Goal: Ask a question: Seek information or help from site administrators or community

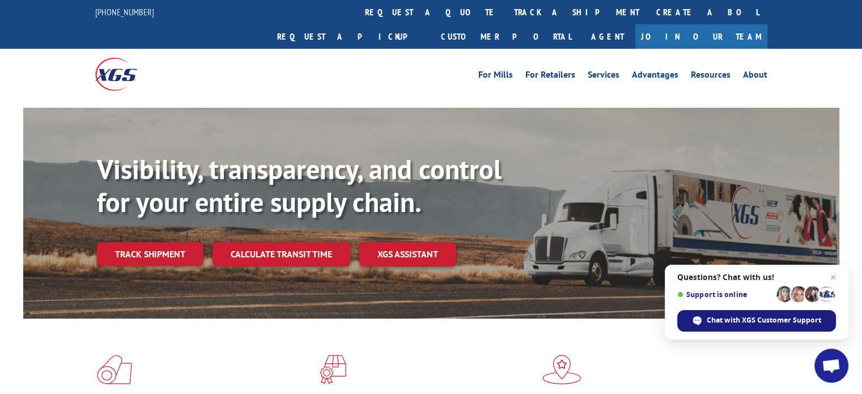
click at [711, 326] on div "Chat with XGS Customer Support" at bounding box center [757, 321] width 159 height 22
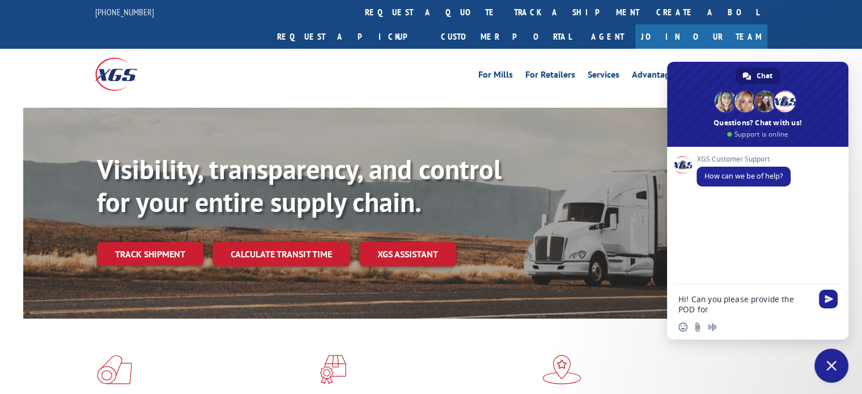
paste textarea "XG 17513104"
click at [705, 310] on textarea "Hi! Can you please provide the POD for XG 17513104" at bounding box center [746, 304] width 134 height 20
type textarea "Hi! Can you please provide the POD for BOL 17513104"
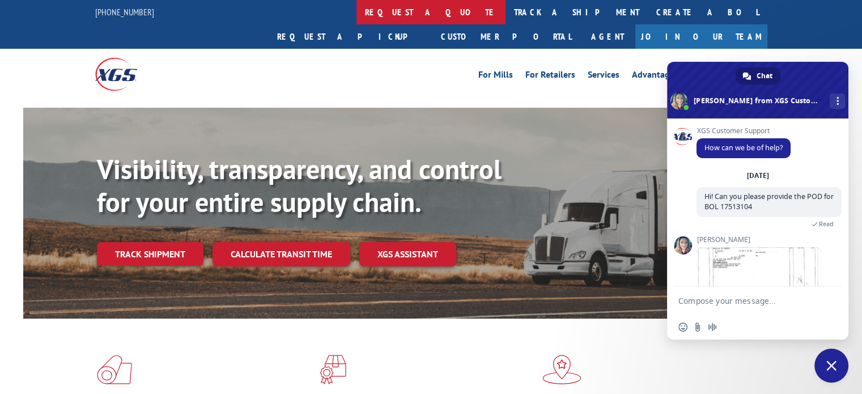
scroll to position [77, 0]
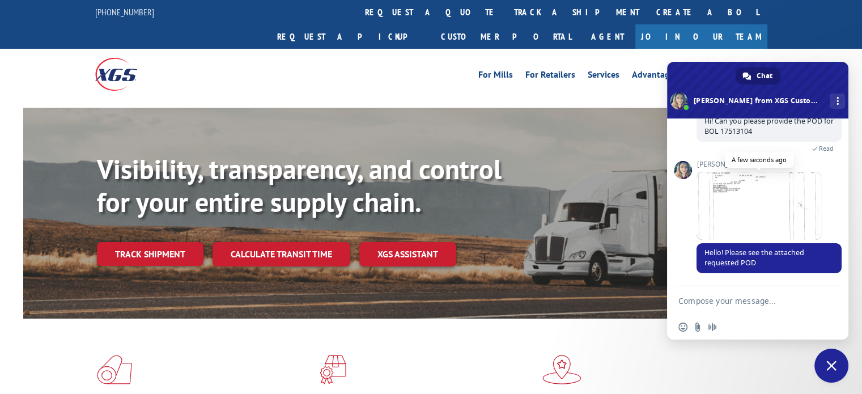
click at [721, 211] on span at bounding box center [759, 206] width 125 height 68
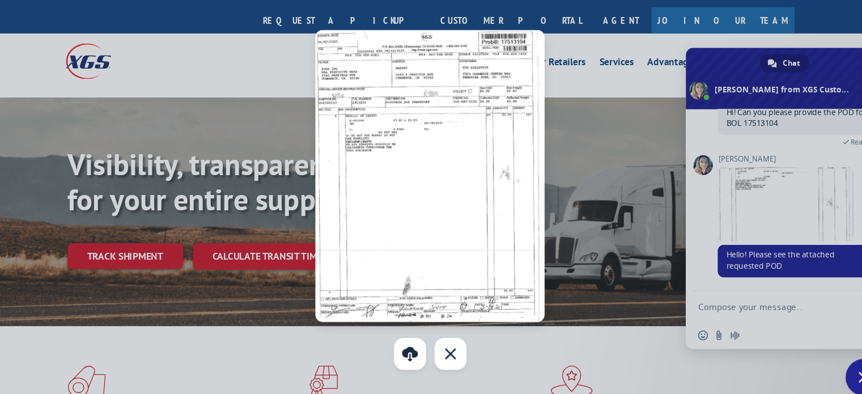
click at [612, 252] on div at bounding box center [431, 197] width 862 height 394
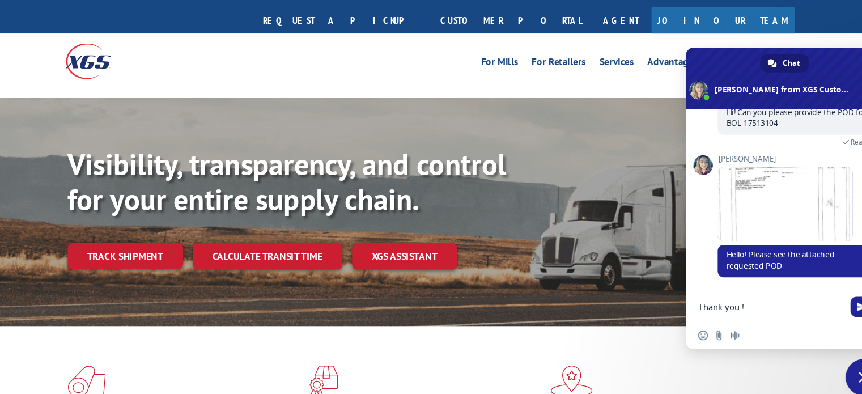
type textarea "Thank you !"
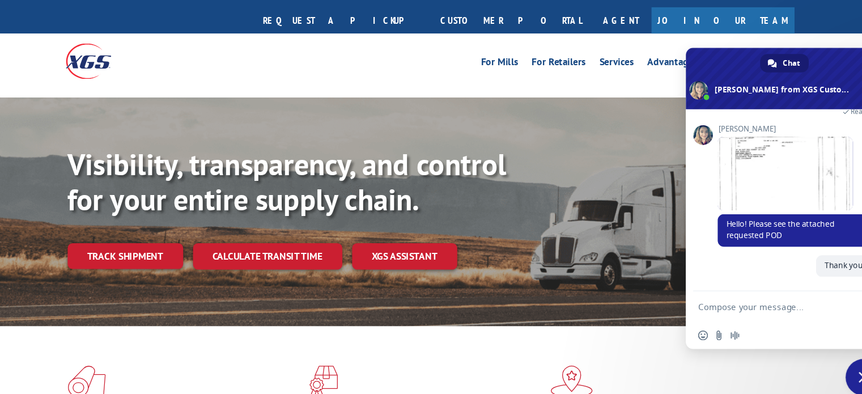
scroll to position [105, 0]
